Goal: Task Accomplishment & Management: Use online tool/utility

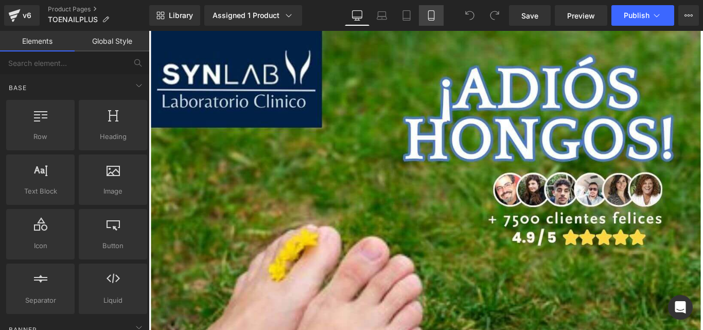
click at [433, 17] on icon at bounding box center [431, 15] width 10 height 10
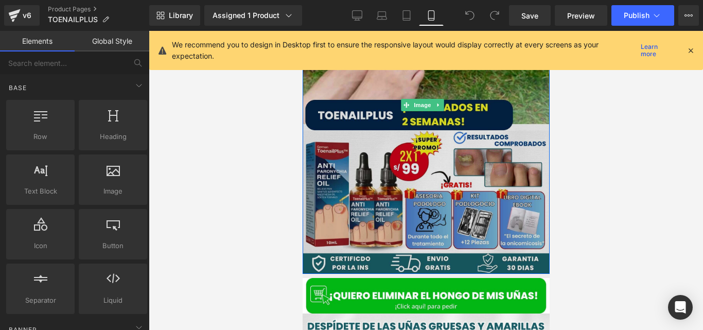
scroll to position [107, 0]
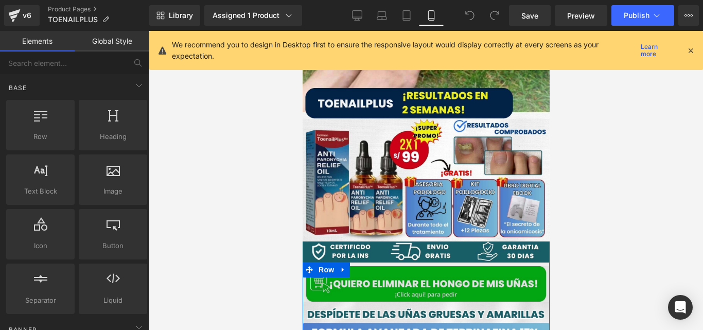
click at [323, 263] on span "Row" at bounding box center [325, 269] width 21 height 15
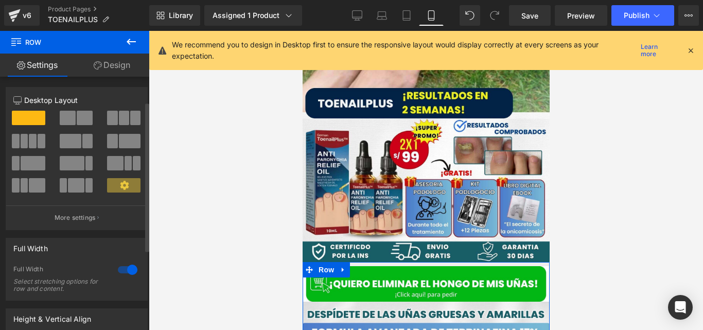
scroll to position [179, 0]
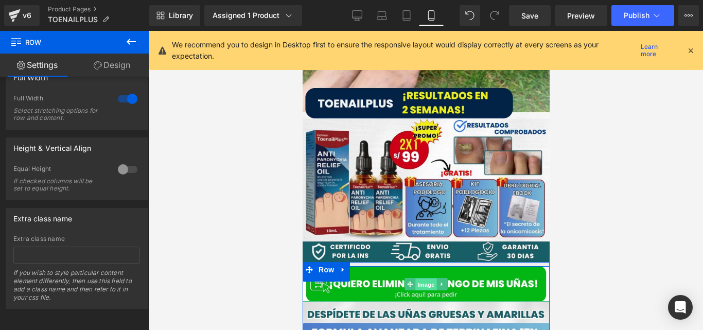
click at [415, 278] on span "Image" at bounding box center [426, 284] width 22 height 12
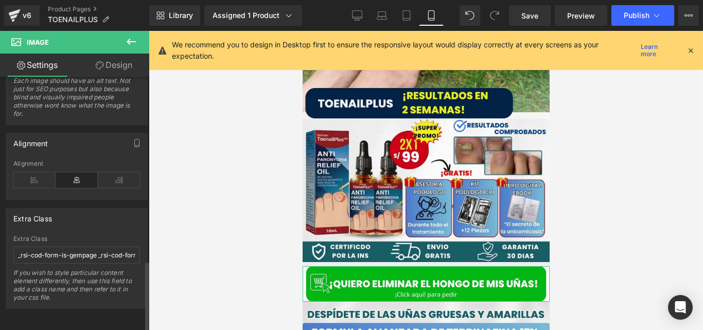
scroll to position [660, 0]
click at [322, 262] on span "Row" at bounding box center [325, 269] width 21 height 15
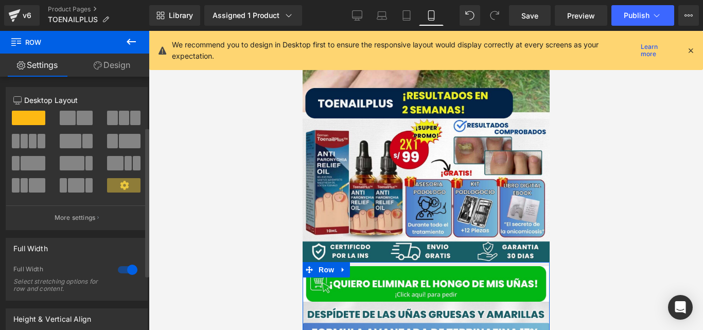
scroll to position [179, 0]
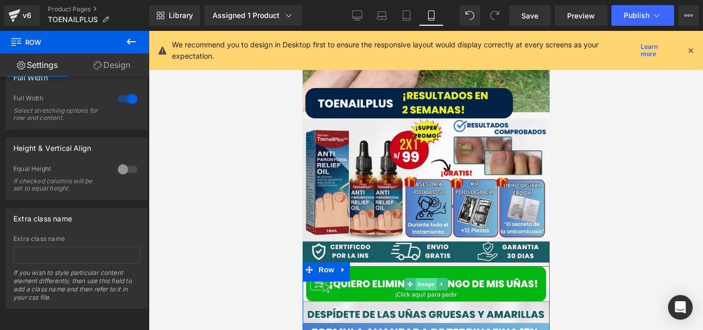
click at [420, 278] on span "Image" at bounding box center [426, 284] width 22 height 12
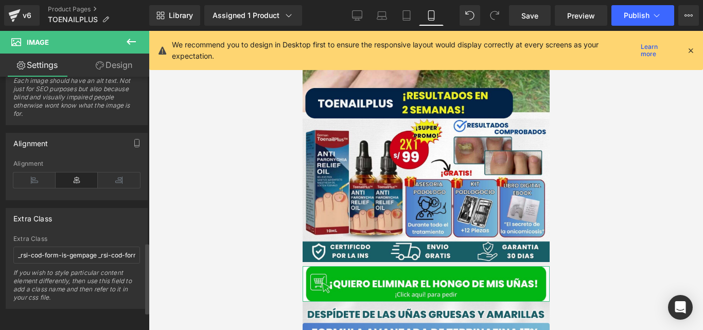
scroll to position [660, 0]
click at [329, 262] on span "Row" at bounding box center [325, 269] width 21 height 15
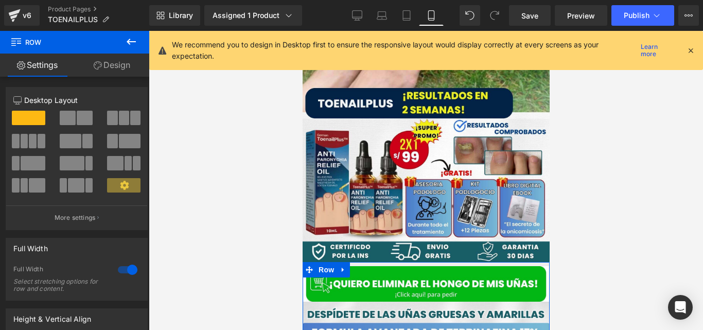
click at [113, 63] on link "Design" at bounding box center [112, 65] width 75 height 23
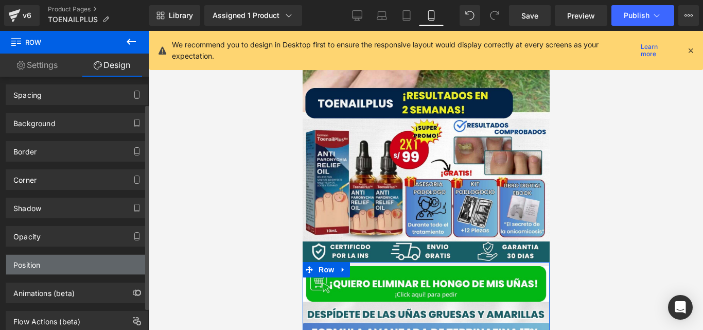
scroll to position [35, 0]
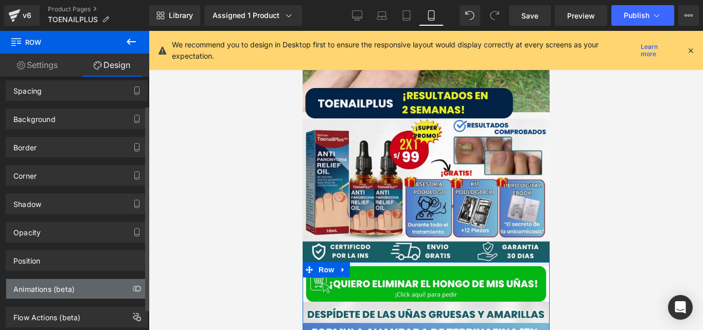
click at [83, 284] on div "Animations (beta)" at bounding box center [76, 289] width 141 height 20
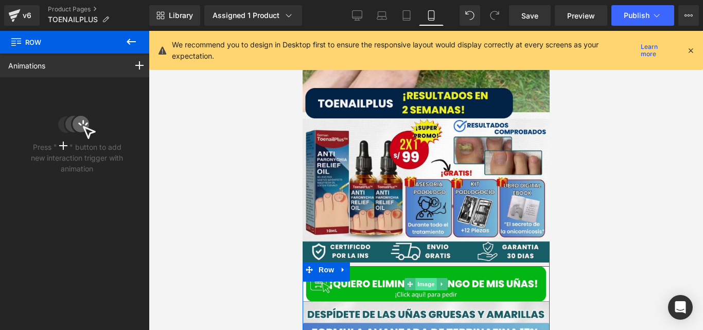
click at [419, 278] on span "Image" at bounding box center [426, 284] width 22 height 12
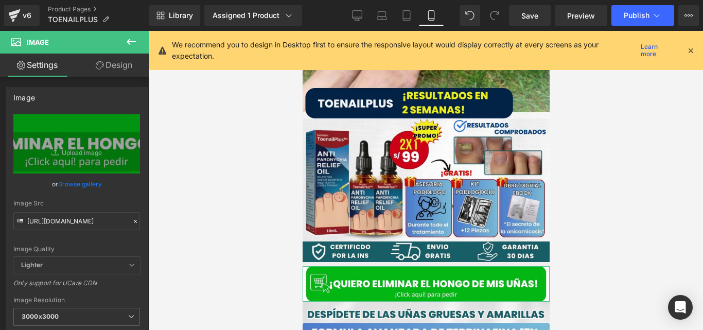
click at [122, 74] on link "Design" at bounding box center [114, 65] width 75 height 23
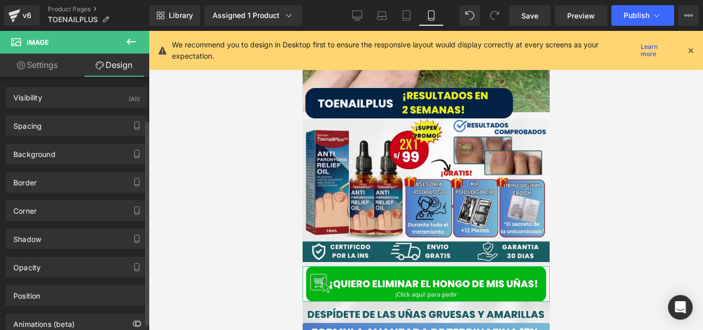
scroll to position [61, 0]
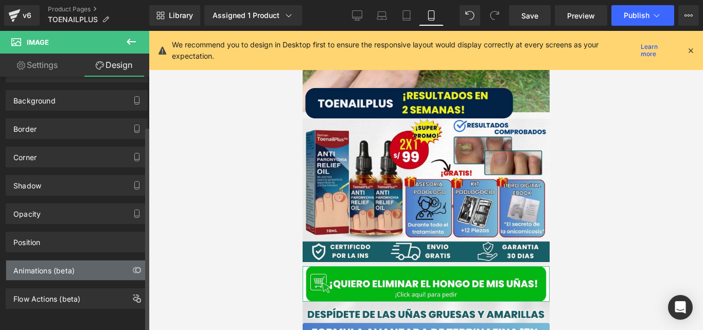
click at [80, 271] on div "Animations (beta)" at bounding box center [76, 270] width 141 height 20
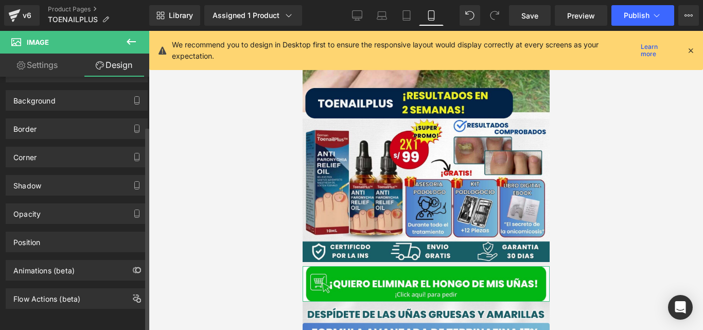
click at [69, 260] on div "Animations (beta)" at bounding box center [43, 267] width 61 height 14
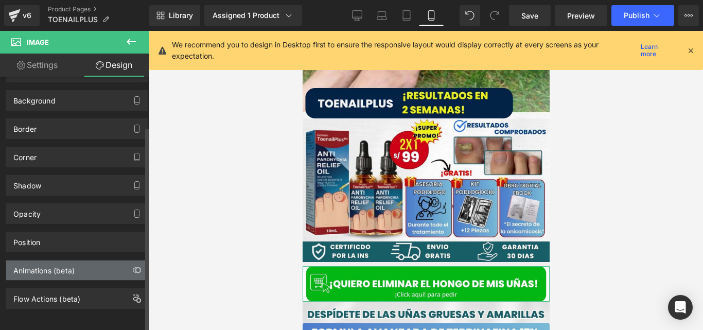
click at [91, 260] on div "Animations (beta)" at bounding box center [76, 270] width 141 height 20
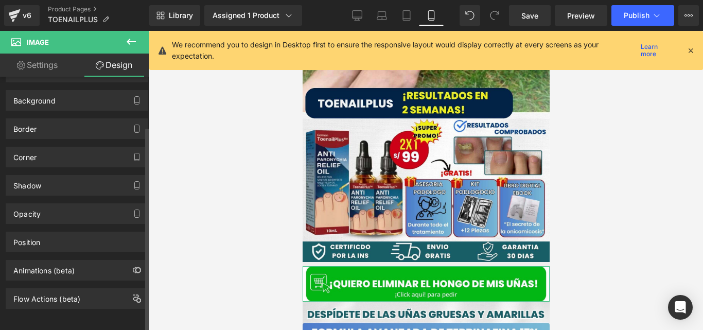
click at [91, 260] on div "Animations (beta)" at bounding box center [76, 270] width 141 height 20
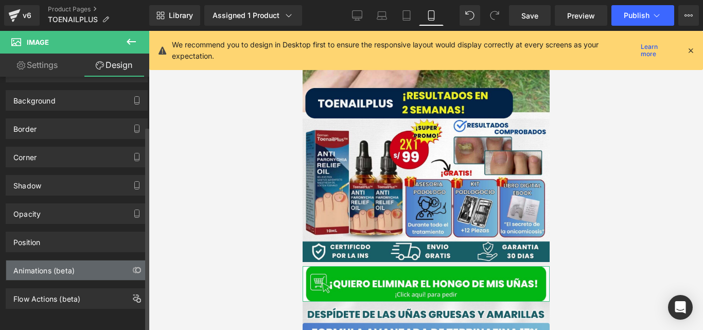
click at [91, 260] on div "Animations (beta)" at bounding box center [76, 270] width 141 height 20
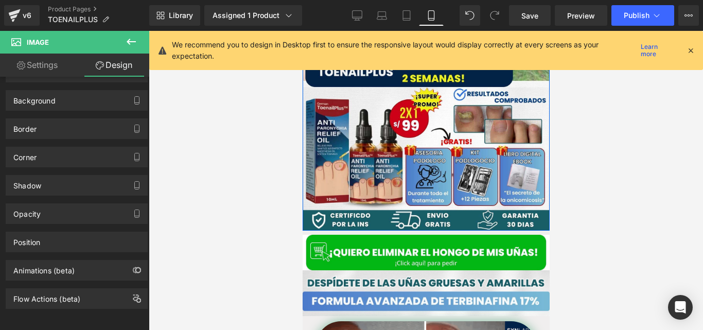
scroll to position [138, 0]
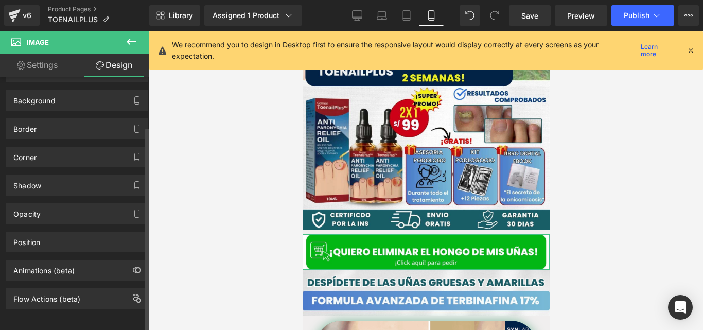
click at [67, 263] on div "Animations (beta)" at bounding box center [43, 267] width 61 height 14
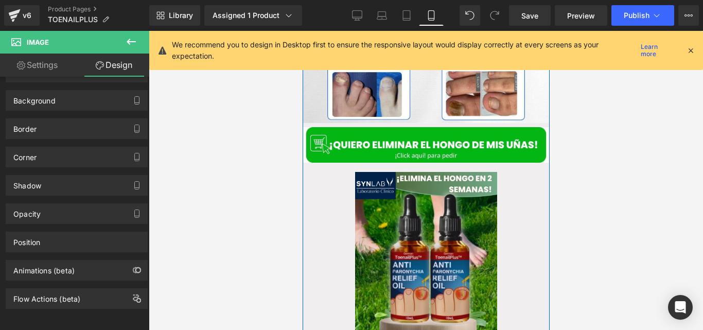
scroll to position [953, 0]
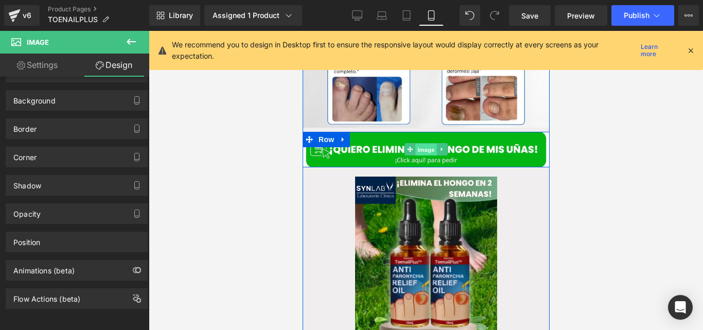
click at [415, 145] on span "Image" at bounding box center [426, 150] width 22 height 12
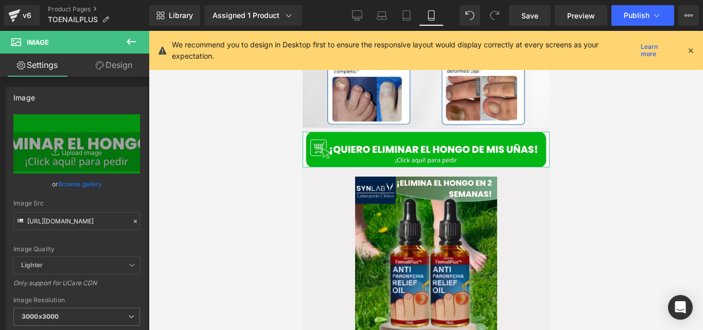
click at [130, 66] on link "Design" at bounding box center [114, 65] width 75 height 23
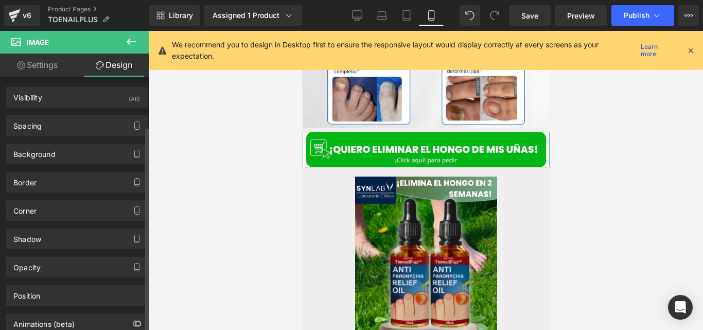
scroll to position [61, 0]
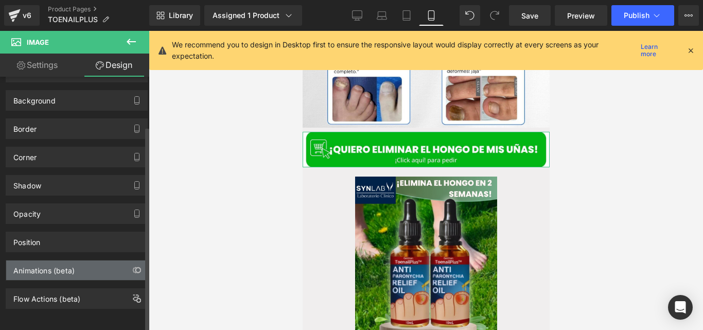
click at [57, 264] on div "Animations (beta)" at bounding box center [43, 267] width 61 height 14
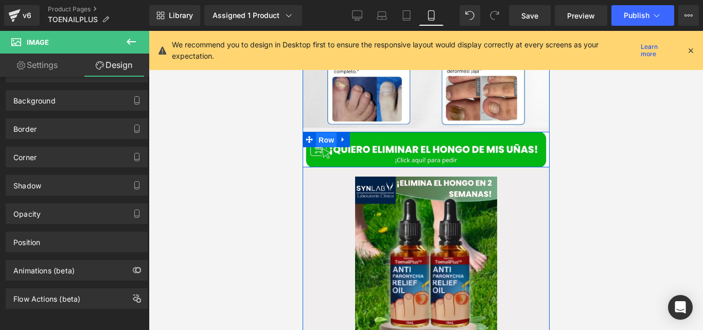
click at [322, 132] on span "Row" at bounding box center [325, 139] width 21 height 15
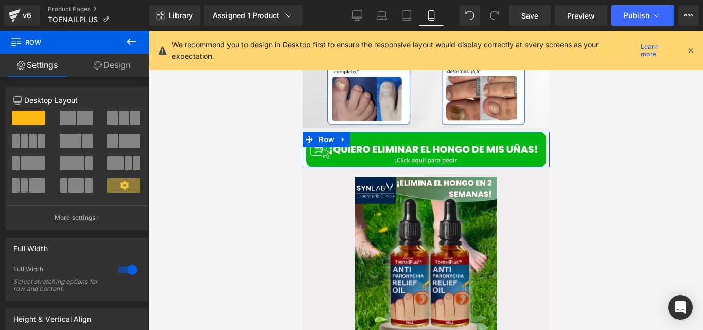
click at [122, 71] on link "Design" at bounding box center [112, 65] width 75 height 23
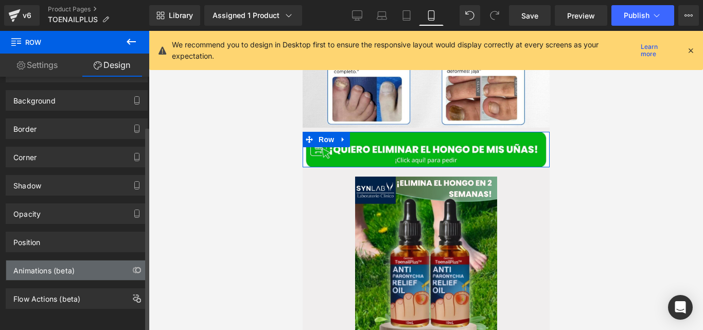
click at [87, 260] on div "Animations (beta)" at bounding box center [76, 270] width 141 height 20
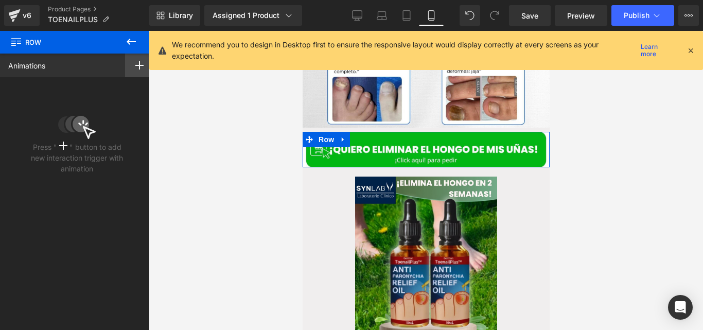
click at [137, 65] on rect at bounding box center [139, 65] width 8 height 1
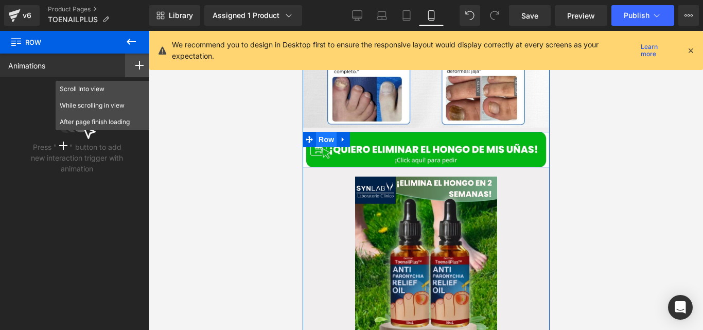
click at [321, 132] on span "Row" at bounding box center [325, 139] width 21 height 15
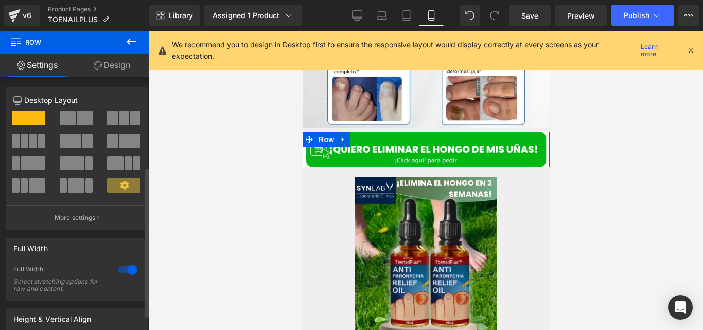
scroll to position [179, 0]
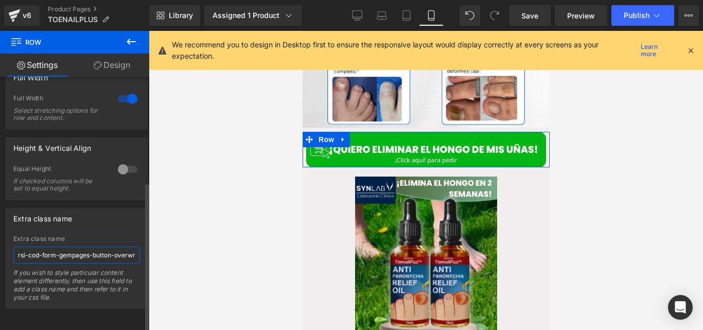
click at [111, 250] on input "rsi-cod-form-gempages-button-overwrite rsi-cod-form-is-gempage" at bounding box center [76, 255] width 127 height 17
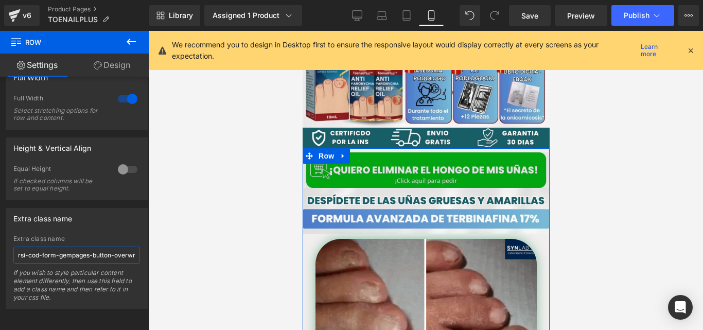
scroll to position [221, 0]
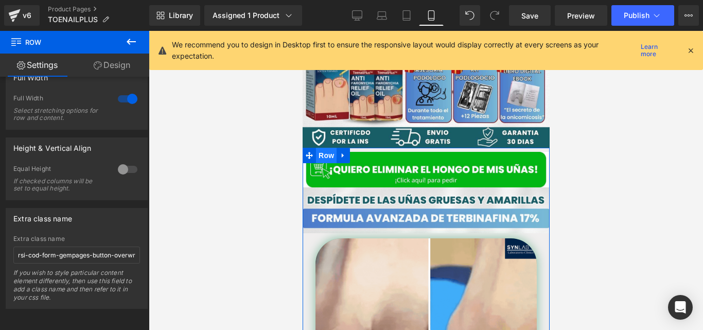
click at [322, 148] on span "Row" at bounding box center [325, 155] width 21 height 15
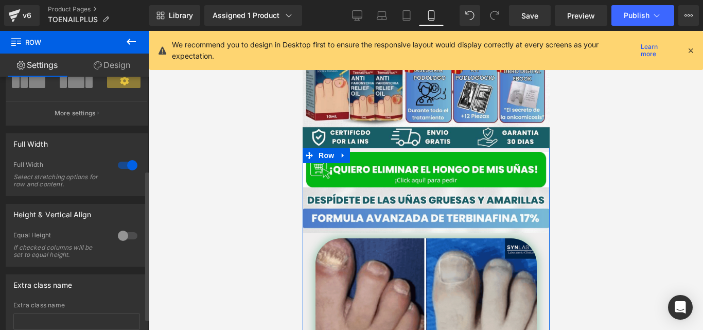
scroll to position [179, 0]
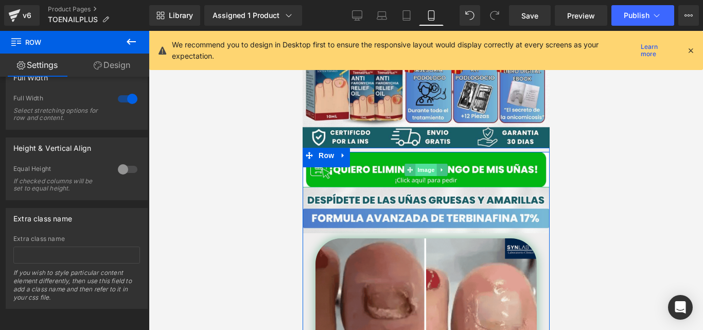
click at [425, 164] on span "Image" at bounding box center [426, 170] width 22 height 12
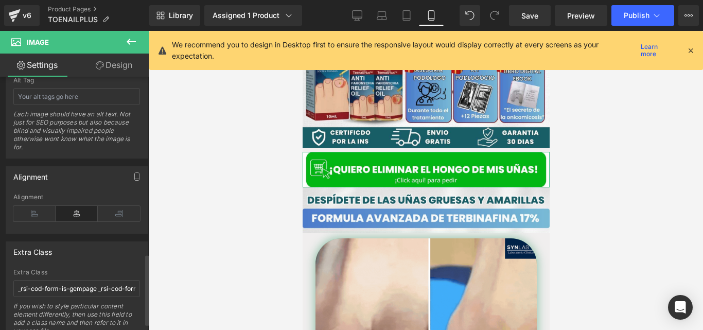
scroll to position [660, 0]
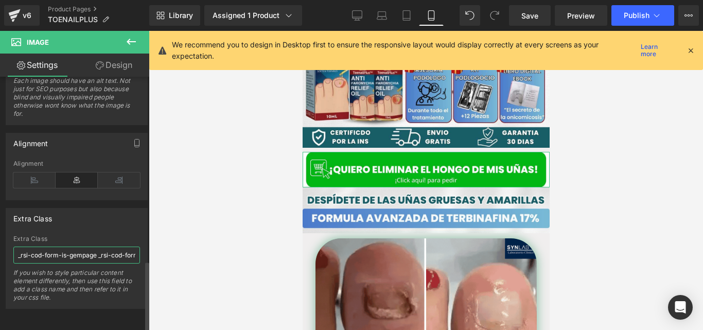
click at [92, 254] on input "_rsi-cod-form-is-gempage _rsi-cod-form-gempages-button-overwrite" at bounding box center [76, 255] width 127 height 17
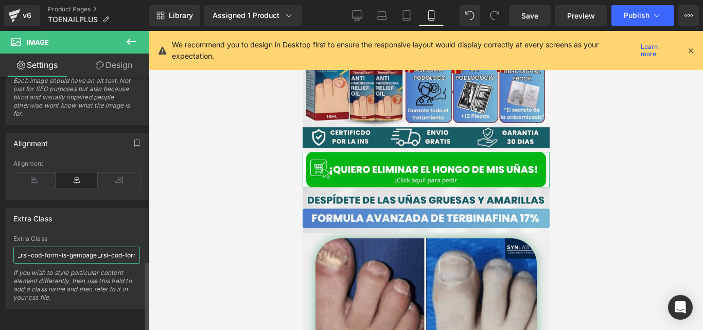
click at [92, 254] on input "_rsi-cod-form-is-gempage _rsi-cod-form-gempages-button-overwrite" at bounding box center [76, 255] width 127 height 17
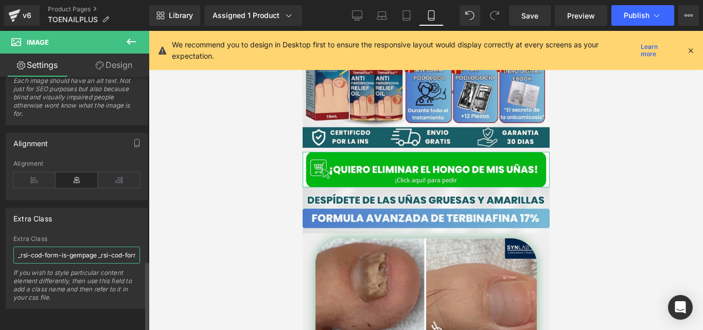
click at [92, 254] on input "_rsi-cod-form-is-gempage _rsi-cod-form-gempages-button-overwrite" at bounding box center [76, 255] width 127 height 17
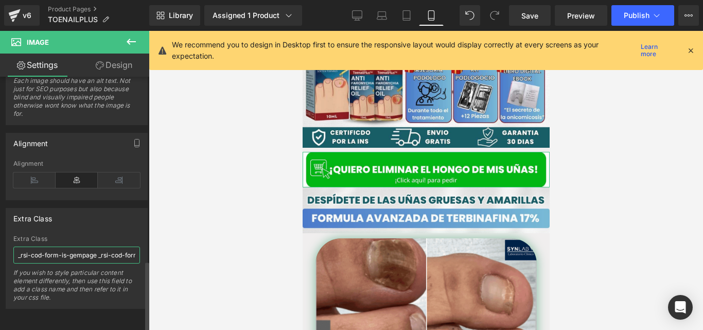
click at [92, 254] on input "_rsi-cod-form-is-gempage _rsi-cod-form-gempages-button-overwrite" at bounding box center [76, 255] width 127 height 17
click at [574, 21] on span "Preview" at bounding box center [581, 15] width 28 height 11
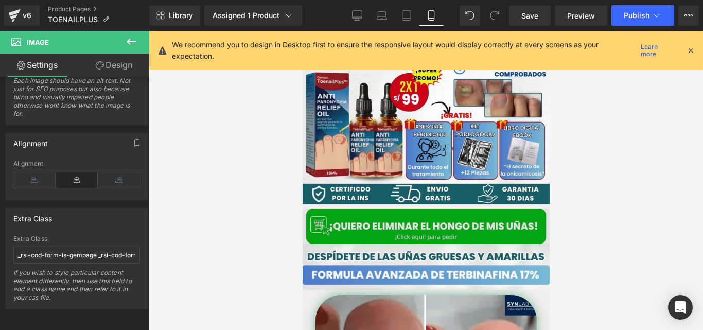
scroll to position [165, 0]
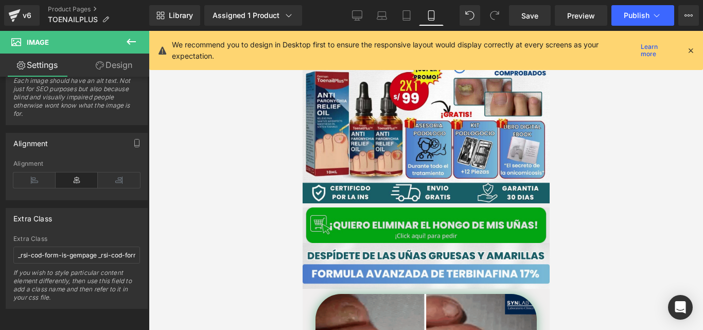
click at [393, 210] on img at bounding box center [425, 225] width 247 height 36
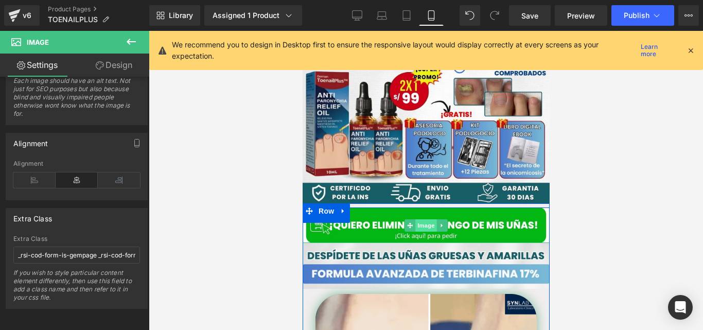
click at [424, 219] on span "Image" at bounding box center [426, 225] width 22 height 12
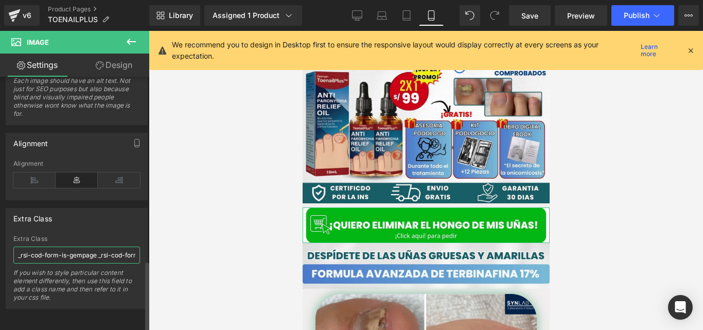
click at [105, 247] on input "_rsi-cod-form-is-gempage _rsi-cod-form-gempages-button-overwrite" at bounding box center [76, 255] width 127 height 17
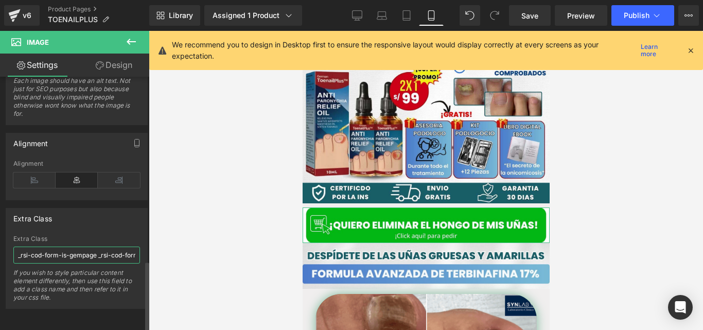
click at [105, 247] on input "_rsi-cod-form-is-gempage _rsi-cod-form-gempages-button-overwrite" at bounding box center [76, 255] width 127 height 17
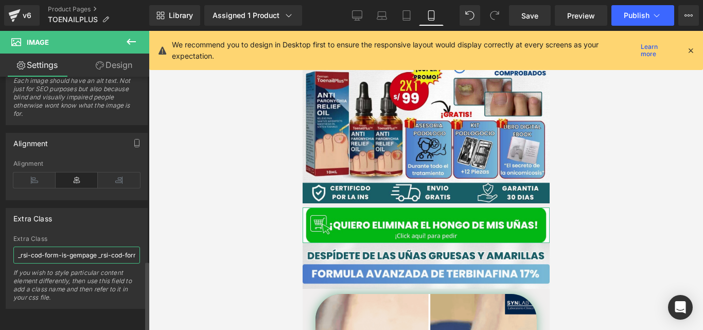
click at [105, 247] on input "_rsi-cod-form-is-gempage _rsi-cod-form-gempages-button-overwrite" at bounding box center [76, 255] width 127 height 17
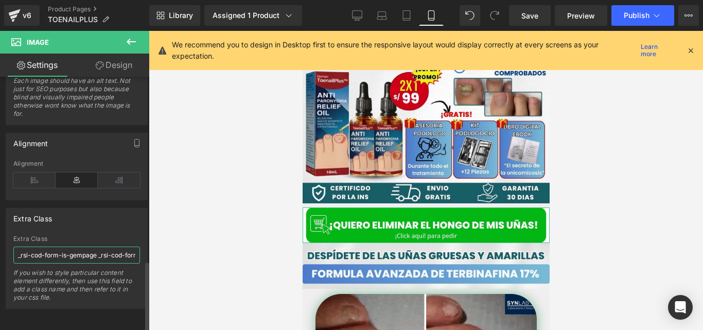
click at [105, 247] on input "_rsi-cod-form-is-gempage _rsi-cod-form-gempages-button-overwrite" at bounding box center [76, 255] width 127 height 17
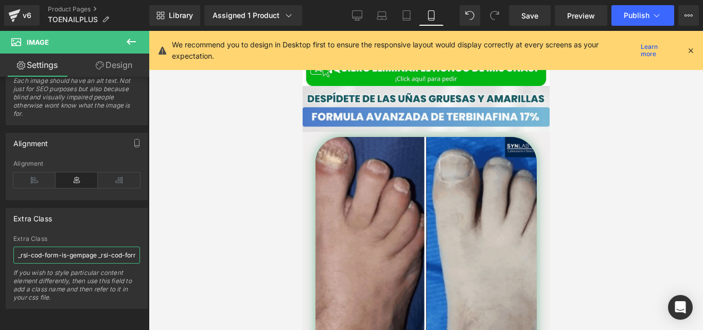
scroll to position [327, 0]
